Goal: Entertainment & Leisure: Consume media (video, audio)

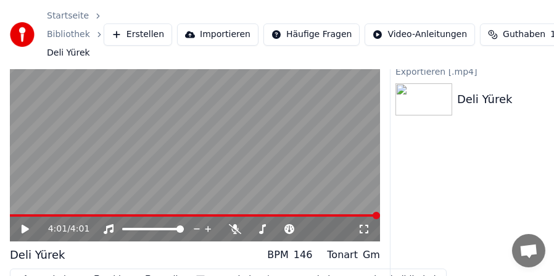
scroll to position [98, 0]
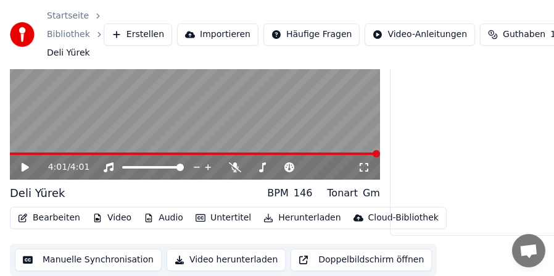
click at [110, 216] on button "Video" at bounding box center [112, 217] width 49 height 17
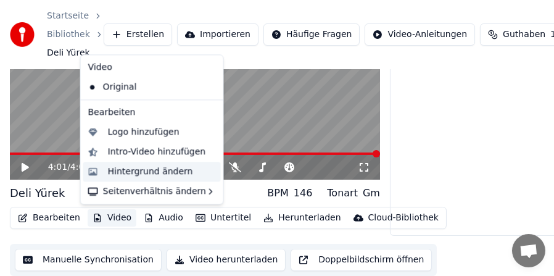
click at [124, 172] on div "Hintergrund ändern" at bounding box center [150, 171] width 85 height 12
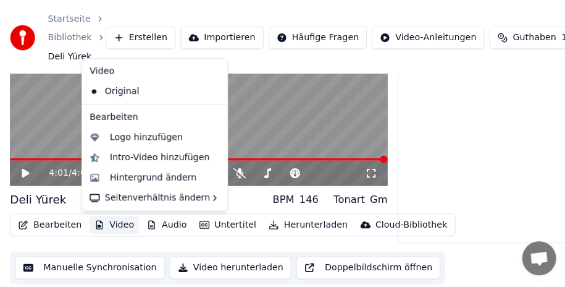
scroll to position [87, 0]
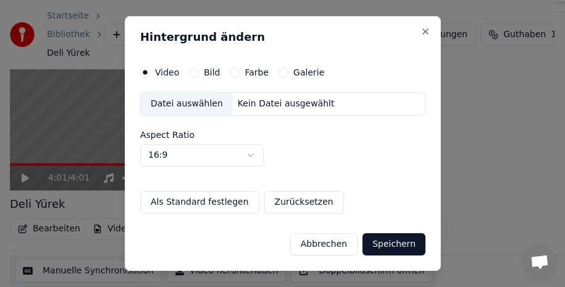
click at [195, 72] on button "Bild" at bounding box center [194, 72] width 10 height 10
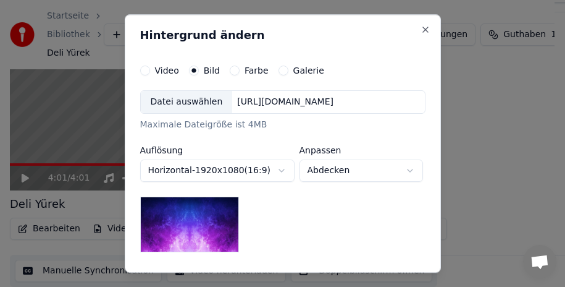
click at [188, 101] on div "Datei auswählen" at bounding box center [187, 102] width 92 height 22
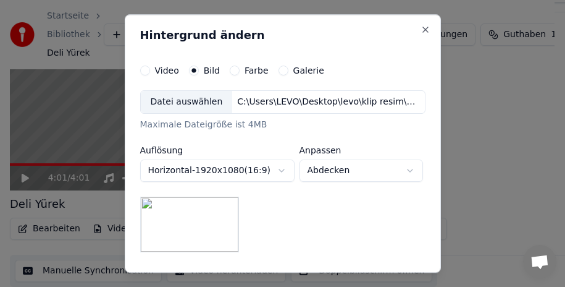
scroll to position [62, 0]
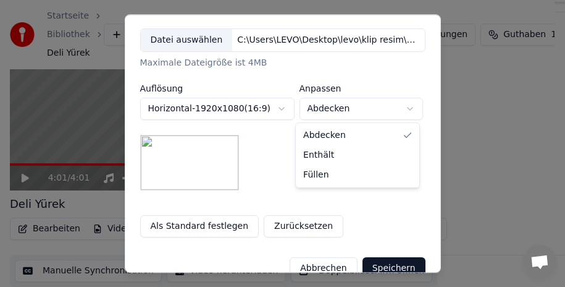
click at [406, 109] on body "**********" at bounding box center [277, 56] width 554 height 287
click at [388, 108] on body "**********" at bounding box center [277, 56] width 554 height 287
click at [385, 109] on body "**********" at bounding box center [277, 56] width 554 height 287
select select "*****"
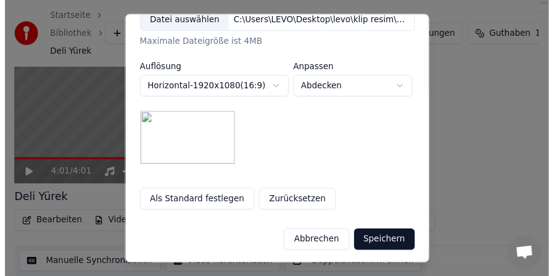
scroll to position [83, 0]
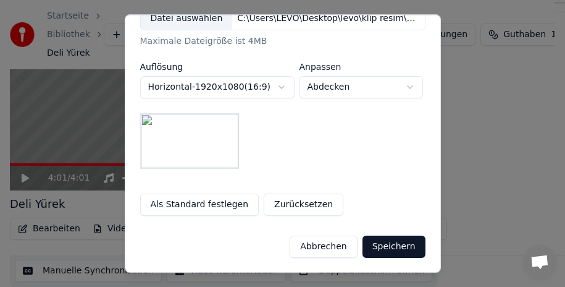
click at [389, 245] on button "Speichern" at bounding box center [393, 246] width 63 height 22
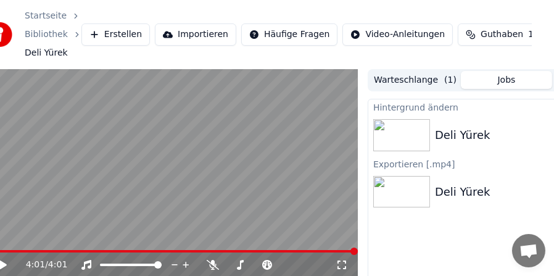
scroll to position [0, 0]
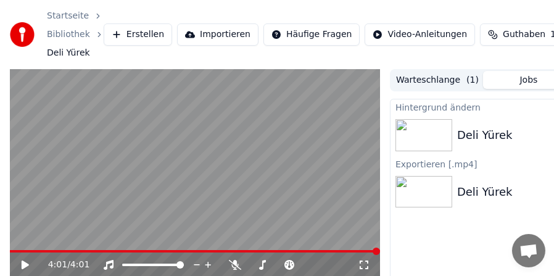
click at [25, 264] on icon at bounding box center [25, 265] width 7 height 9
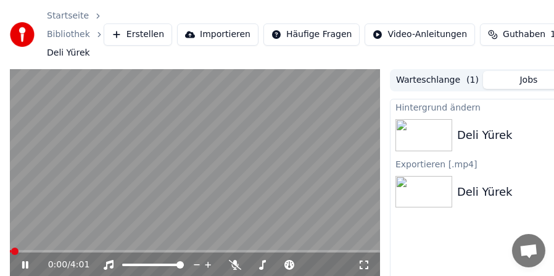
click at [25, 264] on icon at bounding box center [34, 265] width 28 height 10
click at [163, 220] on video at bounding box center [195, 173] width 370 height 209
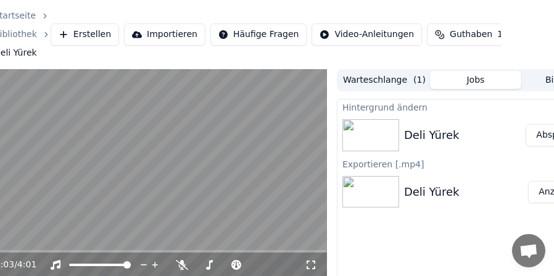
scroll to position [0, 113]
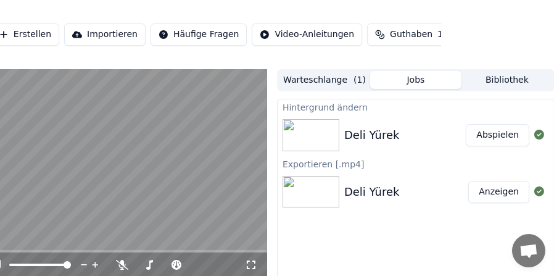
click at [497, 132] on button "Abspielen" at bounding box center [498, 135] width 64 height 22
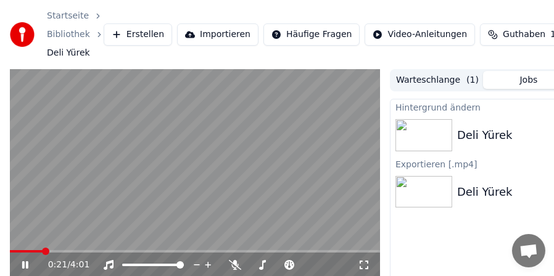
click at [225, 200] on video at bounding box center [195, 173] width 370 height 209
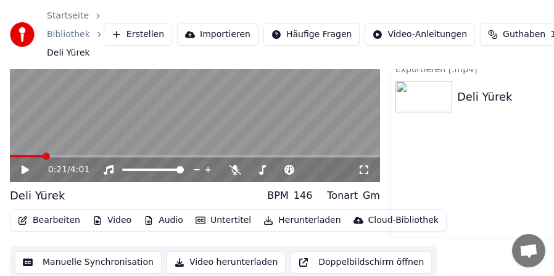
scroll to position [98, 0]
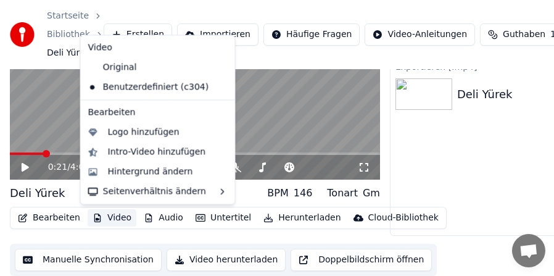
click at [114, 220] on button "Video" at bounding box center [112, 217] width 49 height 17
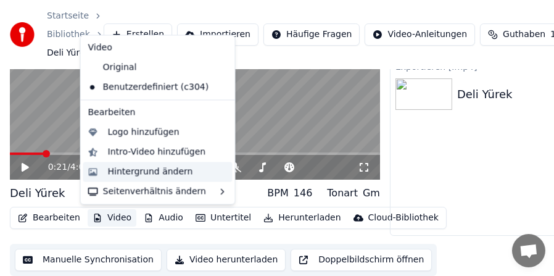
click at [138, 170] on div "Hintergrund ändern" at bounding box center [150, 171] width 85 height 12
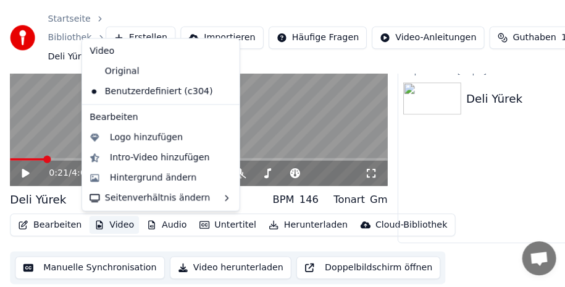
scroll to position [87, 0]
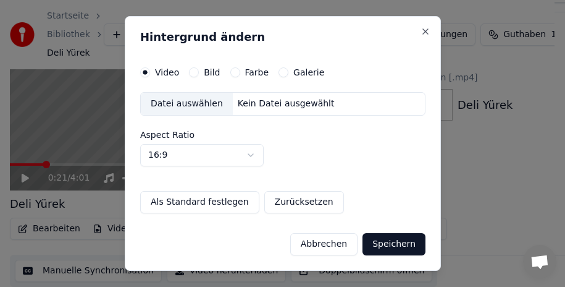
click at [190, 104] on div "Datei auswählen" at bounding box center [187, 104] width 92 height 22
click at [195, 72] on button "Bild" at bounding box center [194, 72] width 10 height 10
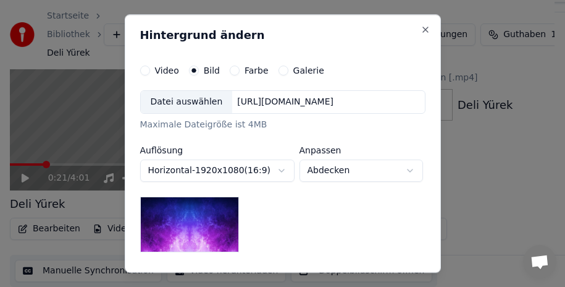
click at [189, 104] on div "Datei auswählen" at bounding box center [187, 102] width 92 height 22
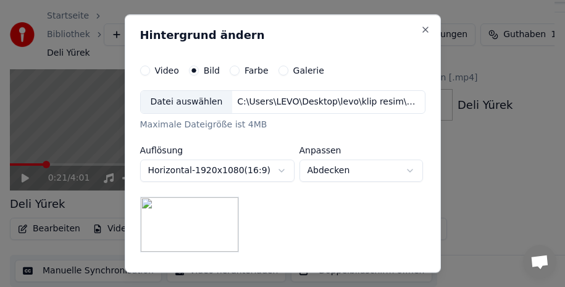
click at [352, 174] on body "**********" at bounding box center [277, 56] width 554 height 287
click at [348, 172] on body "**********" at bounding box center [277, 56] width 554 height 287
click at [349, 170] on body "**********" at bounding box center [277, 56] width 554 height 287
click at [341, 170] on body "**********" at bounding box center [277, 56] width 554 height 287
click at [342, 169] on body "**********" at bounding box center [277, 56] width 554 height 287
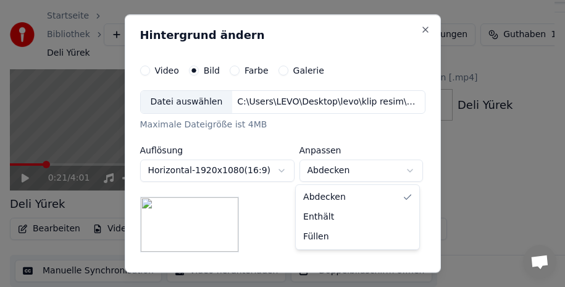
select select "****"
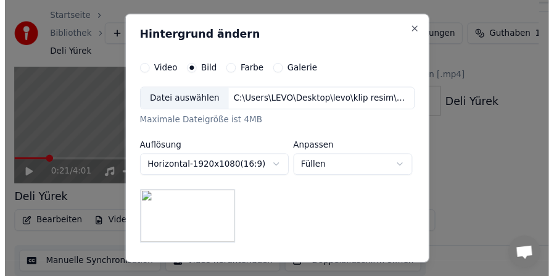
scroll to position [83, 0]
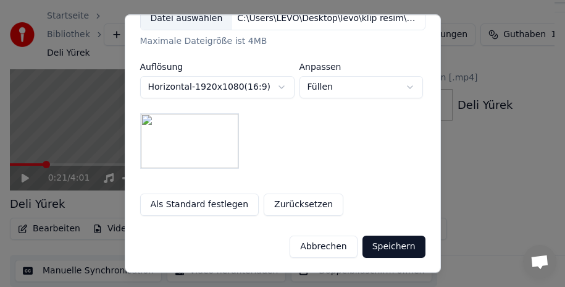
click at [388, 251] on button "Speichern" at bounding box center [393, 246] width 63 height 22
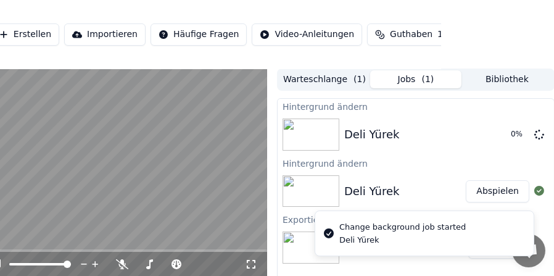
scroll to position [0, 113]
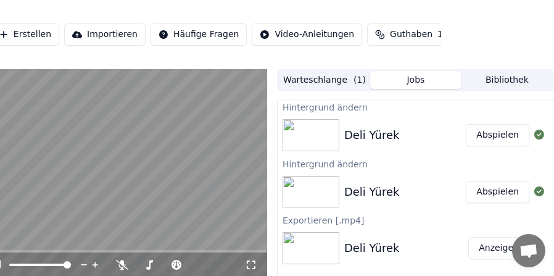
click at [491, 133] on button "Abspielen" at bounding box center [498, 135] width 64 height 22
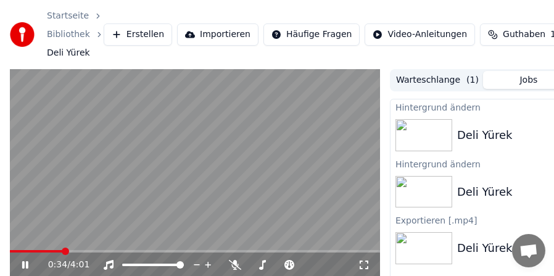
click at [136, 165] on video at bounding box center [195, 173] width 370 height 209
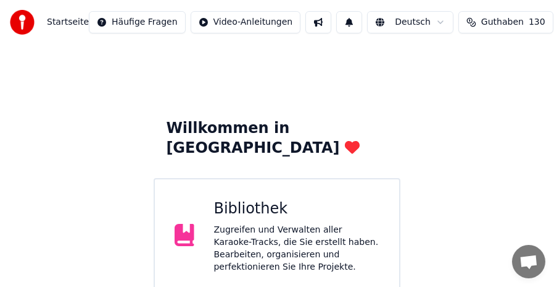
click at [299, 200] on div "Bibliothek Zugreifen und Verwalten aller Karaoke-Tracks, die Sie erstellt haben…" at bounding box center [297, 236] width 166 height 74
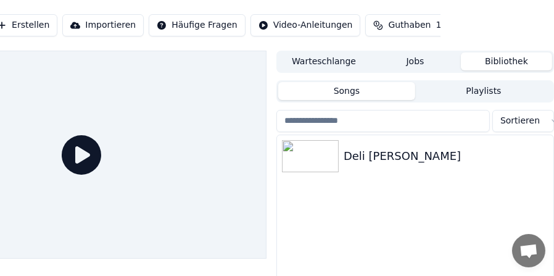
scroll to position [0, 114]
click at [338, 59] on button "Warteschlange" at bounding box center [323, 61] width 91 height 18
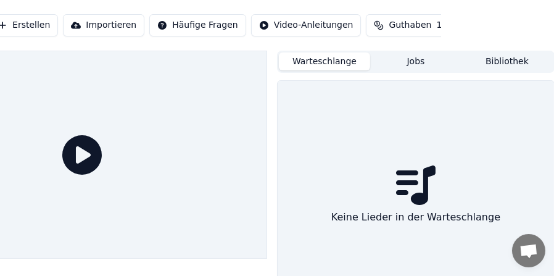
click at [500, 65] on button "Bibliothek" at bounding box center [507, 61] width 91 height 18
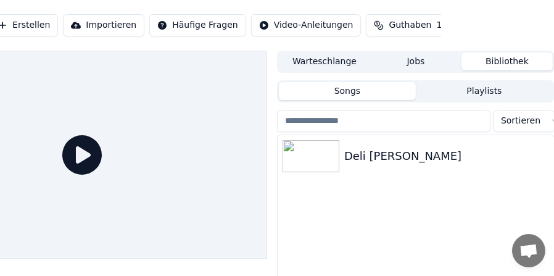
click at [477, 90] on button "Playlists" at bounding box center [484, 91] width 137 height 18
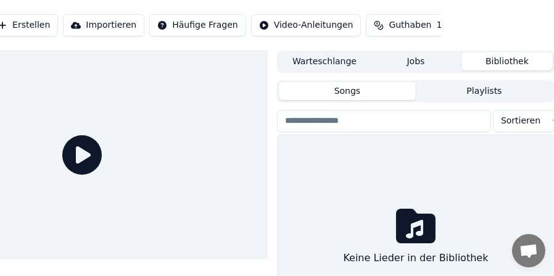
click at [361, 91] on button "Songs" at bounding box center [347, 91] width 137 height 18
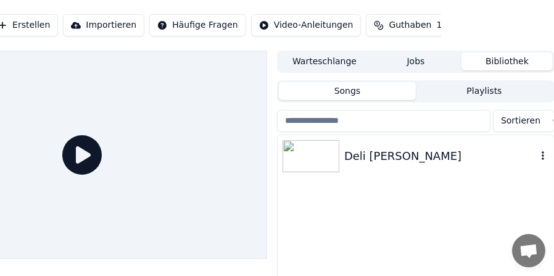
click at [408, 154] on div "Deli [PERSON_NAME]" at bounding box center [441, 156] width 193 height 17
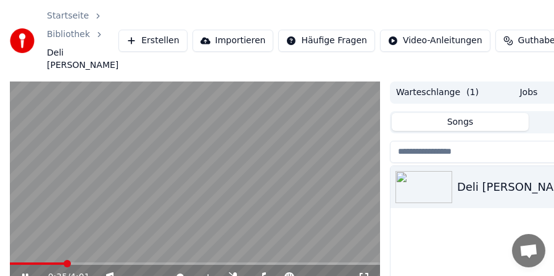
click at [481, 220] on div "Deli [PERSON_NAME]" at bounding box center [529, 269] width 277 height 206
click at [183, 188] on video at bounding box center [195, 186] width 370 height 209
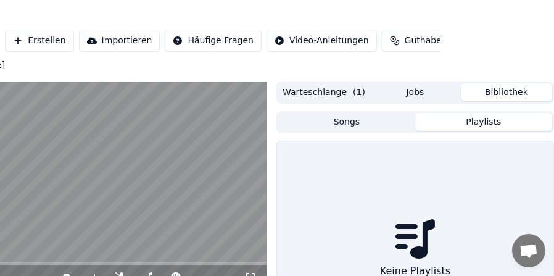
scroll to position [0, 113]
click at [494, 113] on button "Playlists" at bounding box center [484, 122] width 137 height 18
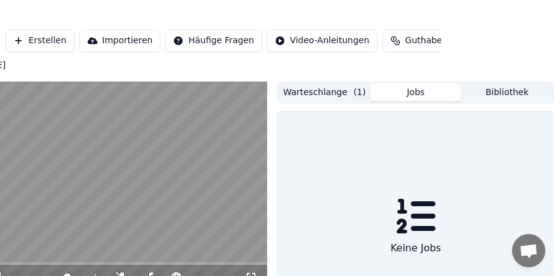
click at [411, 83] on button "Jobs" at bounding box center [415, 92] width 91 height 18
click at [327, 83] on button "Warteschlange ( 1 )" at bounding box center [324, 92] width 91 height 18
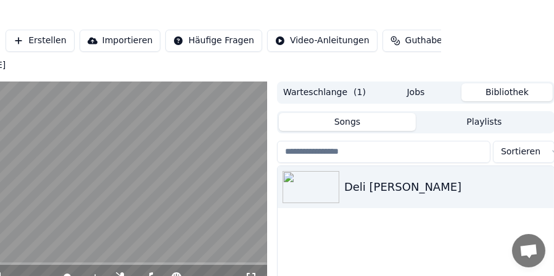
click at [508, 83] on button "Bibliothek" at bounding box center [507, 92] width 91 height 18
click at [343, 83] on button "Warteschlange ( 1 )" at bounding box center [324, 92] width 91 height 18
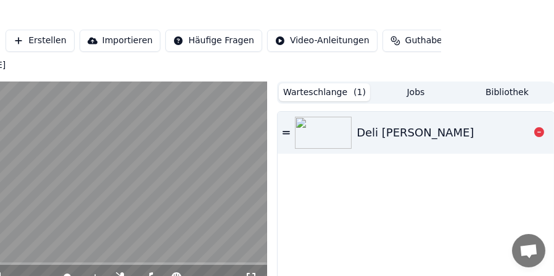
click at [396, 124] on div "Deli [PERSON_NAME]" at bounding box center [415, 132] width 117 height 17
click at [228, 180] on video at bounding box center [82, 186] width 370 height 209
